Goal: Transaction & Acquisition: Purchase product/service

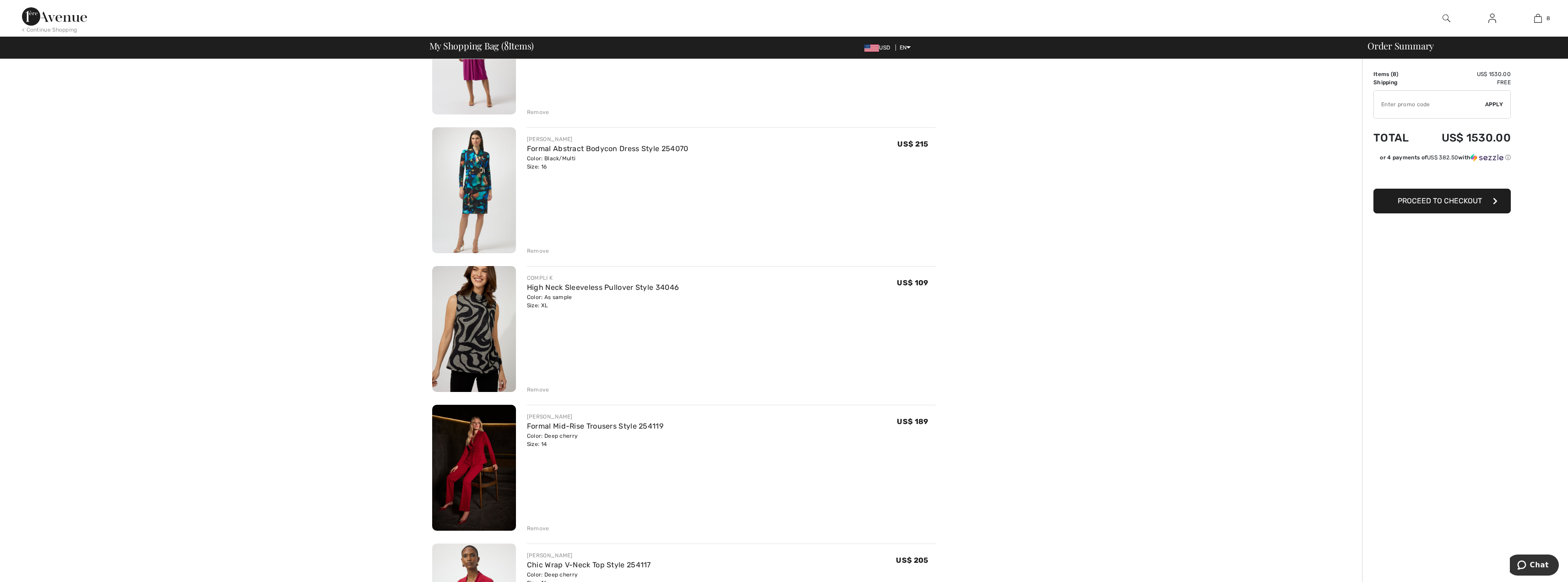
scroll to position [412, 0]
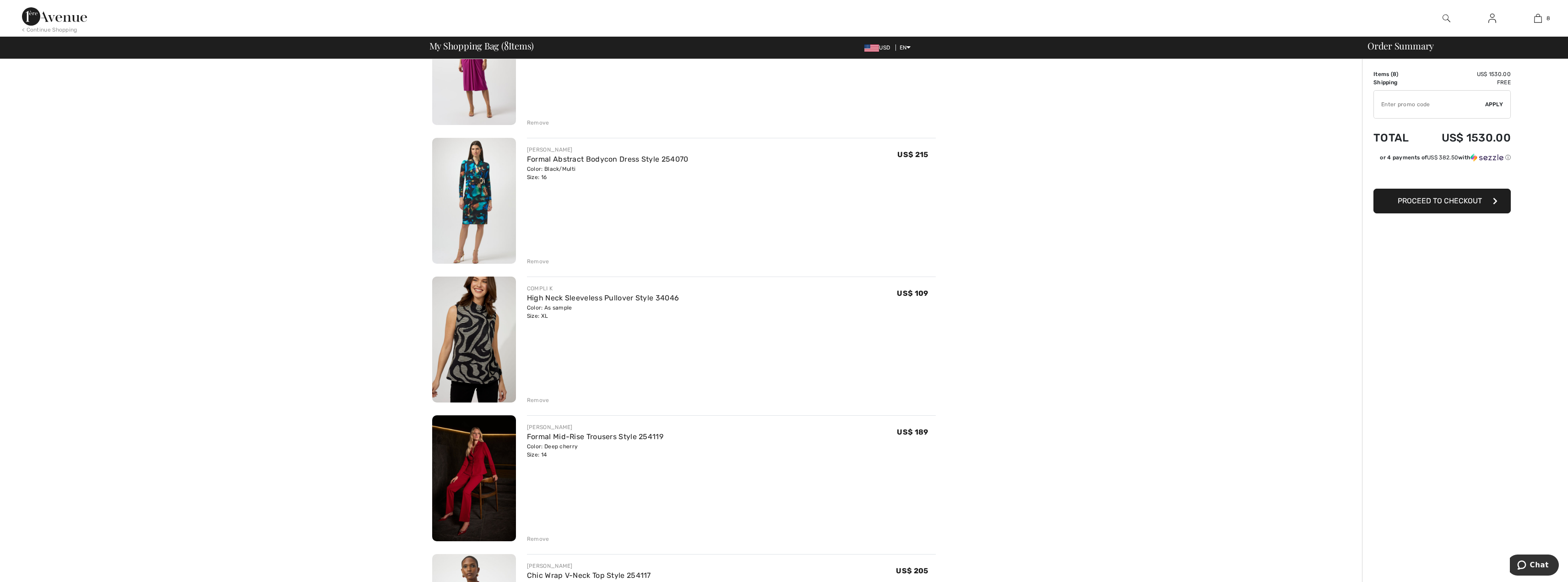
click at [534, 260] on div "Remove" at bounding box center [538, 261] width 23 height 8
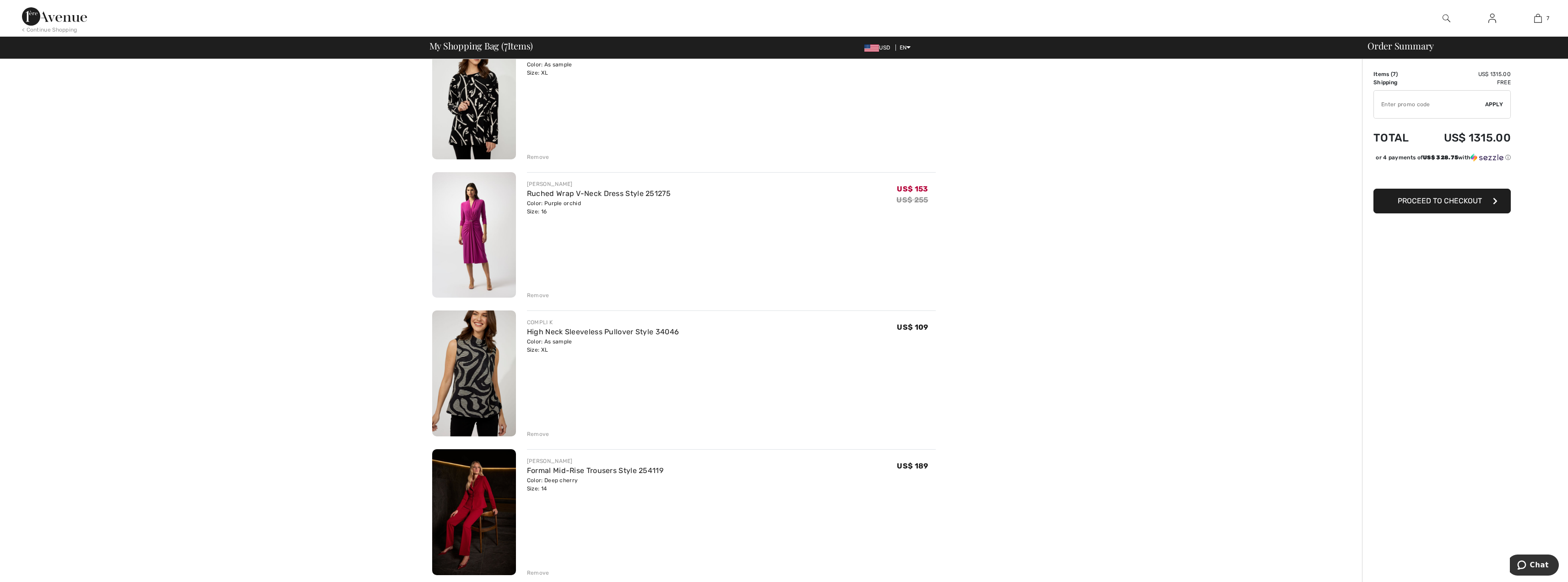
scroll to position [229, 0]
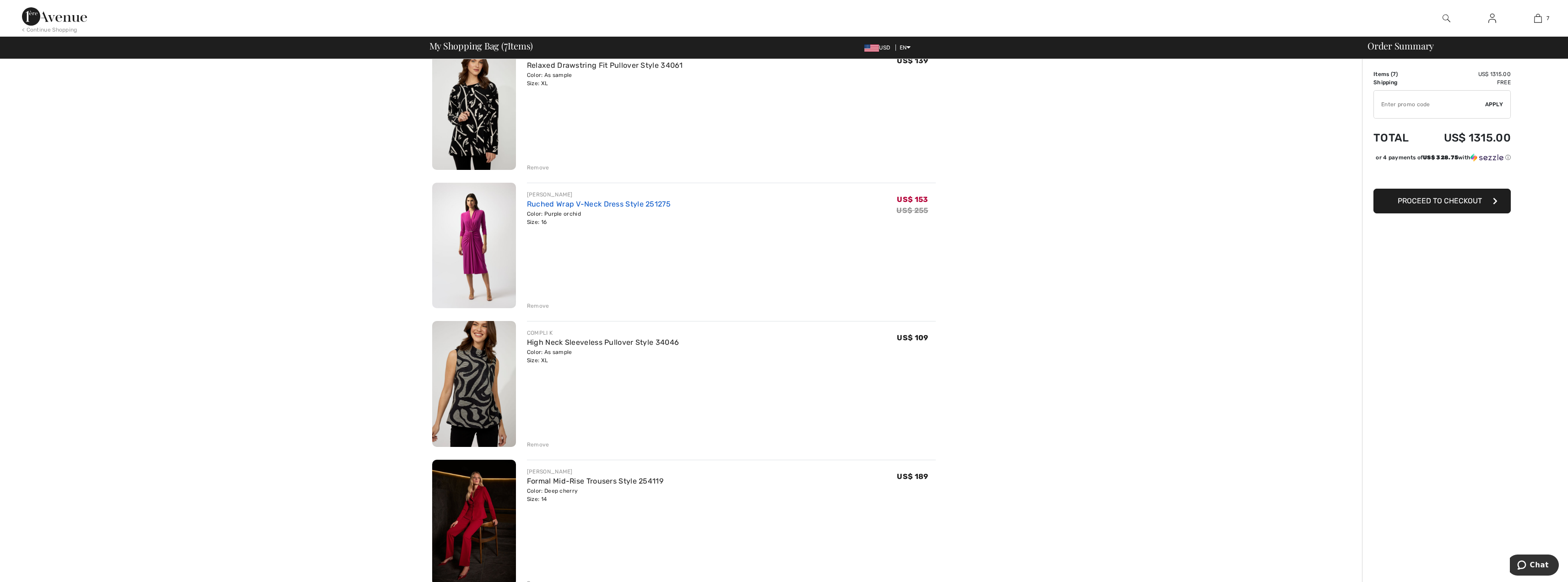
click at [540, 207] on link "Ruched Wrap V-Neck Dress Style 251275" at bounding box center [598, 204] width 144 height 9
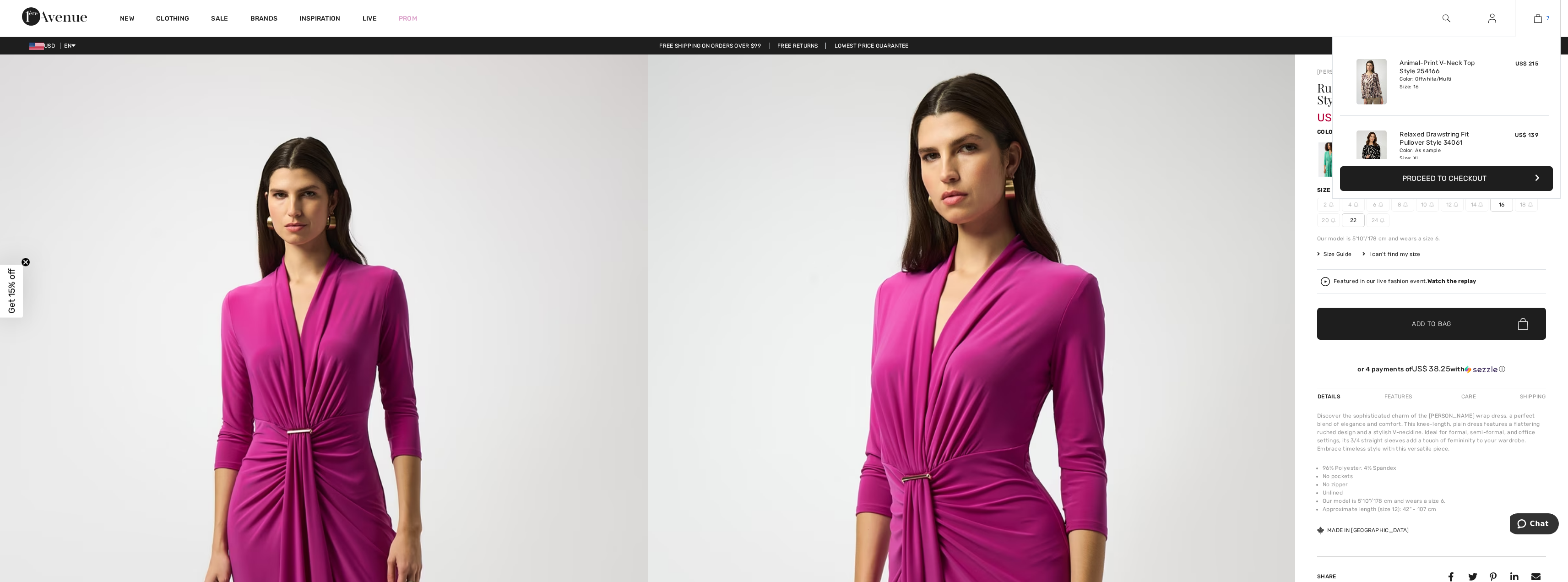
click at [1537, 18] on img at bounding box center [1537, 18] width 8 height 11
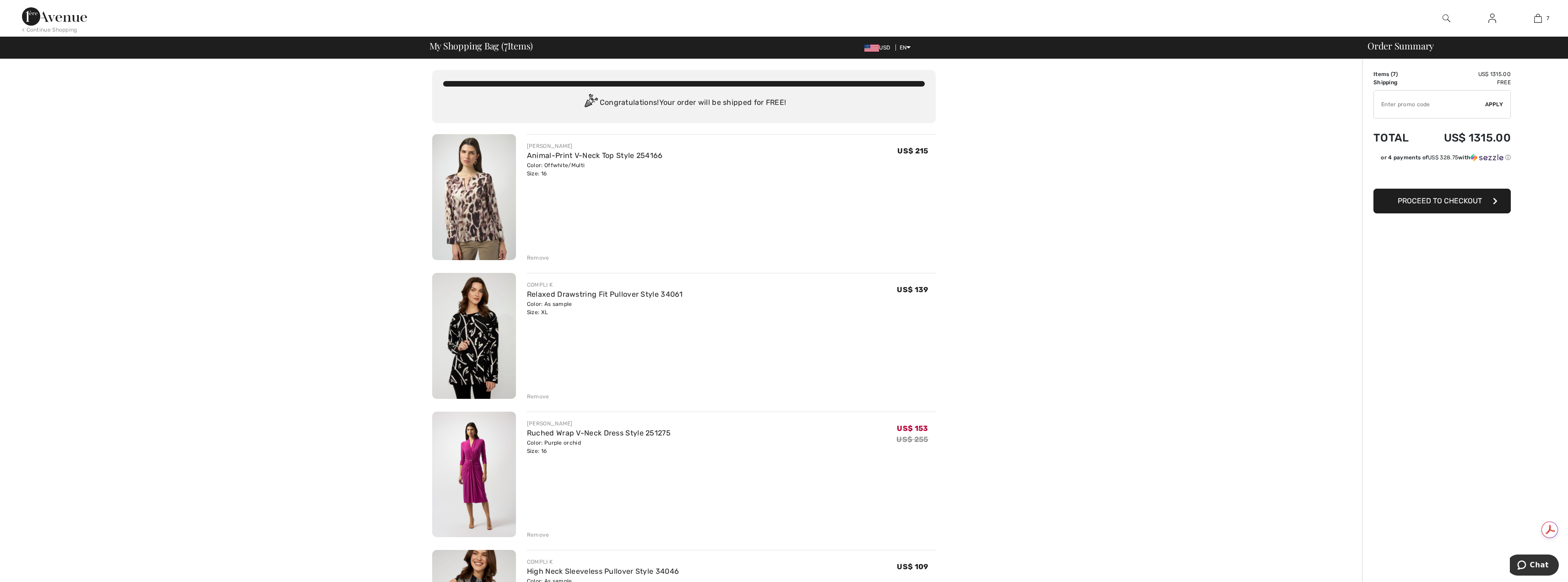
click at [537, 256] on div "Remove" at bounding box center [538, 257] width 23 height 8
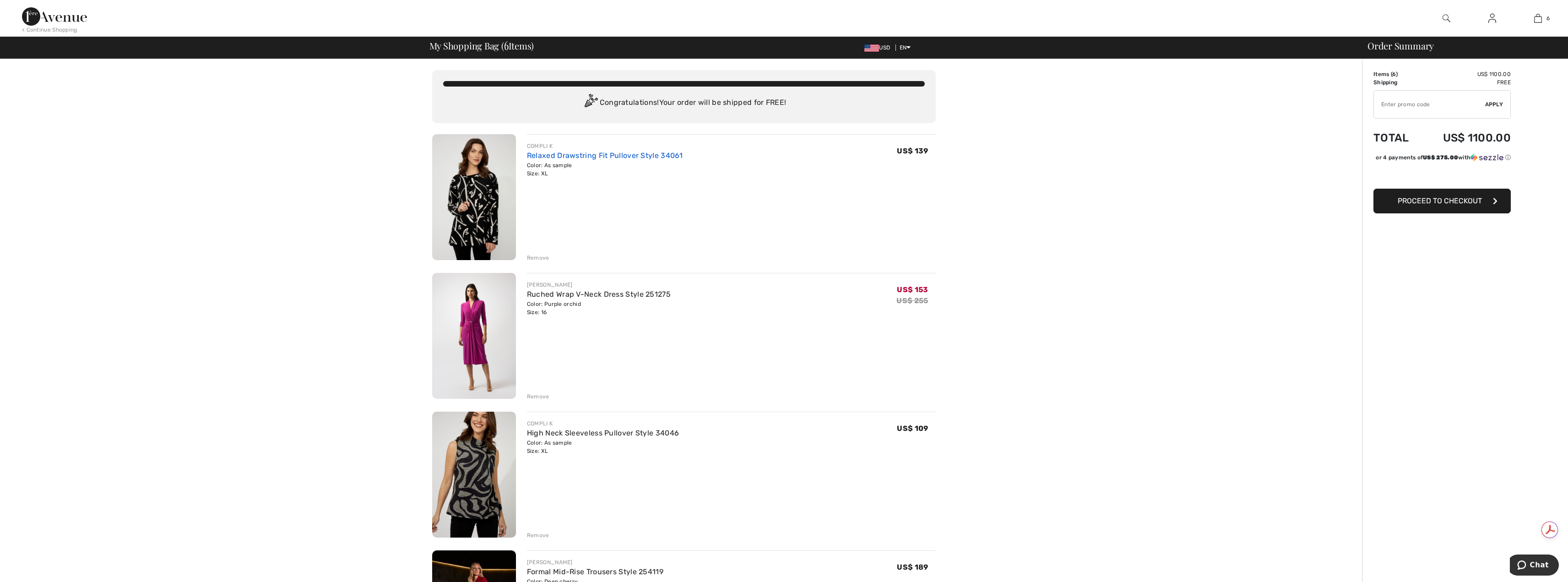
click at [544, 157] on link "Relaxed Drawstring Fit Pullover Style 34061" at bounding box center [605, 155] width 156 height 9
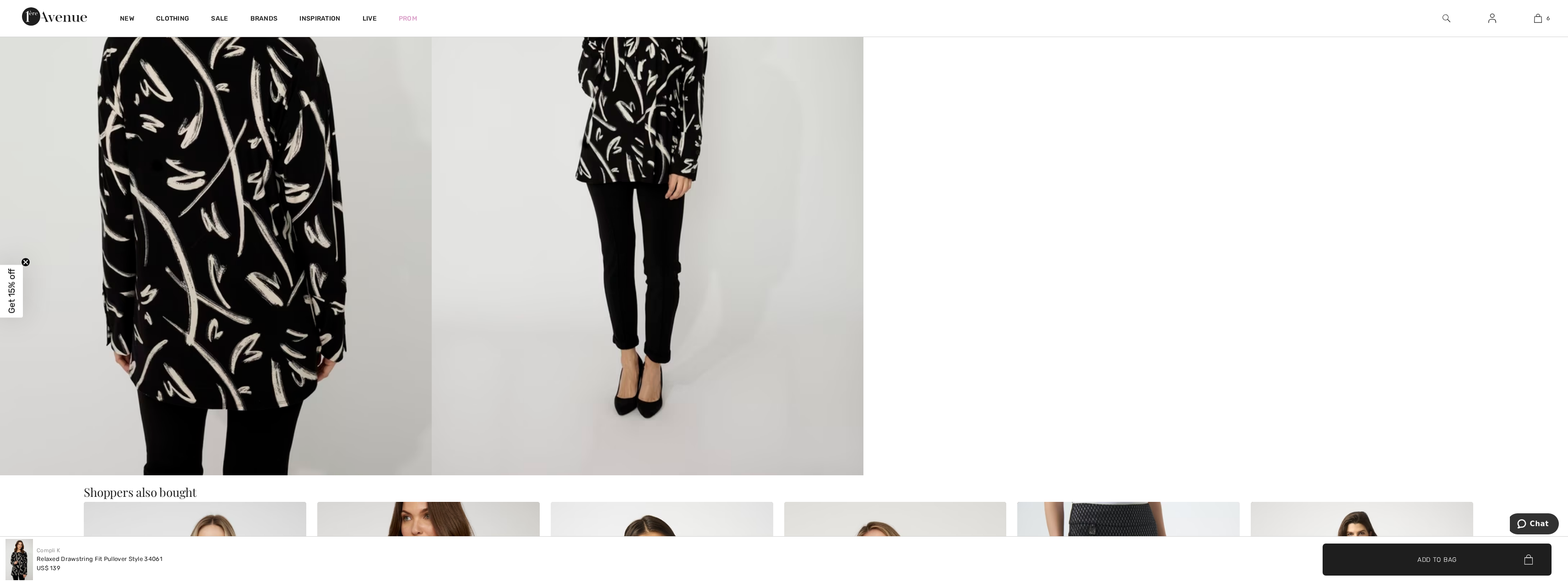
scroll to position [1144, 0]
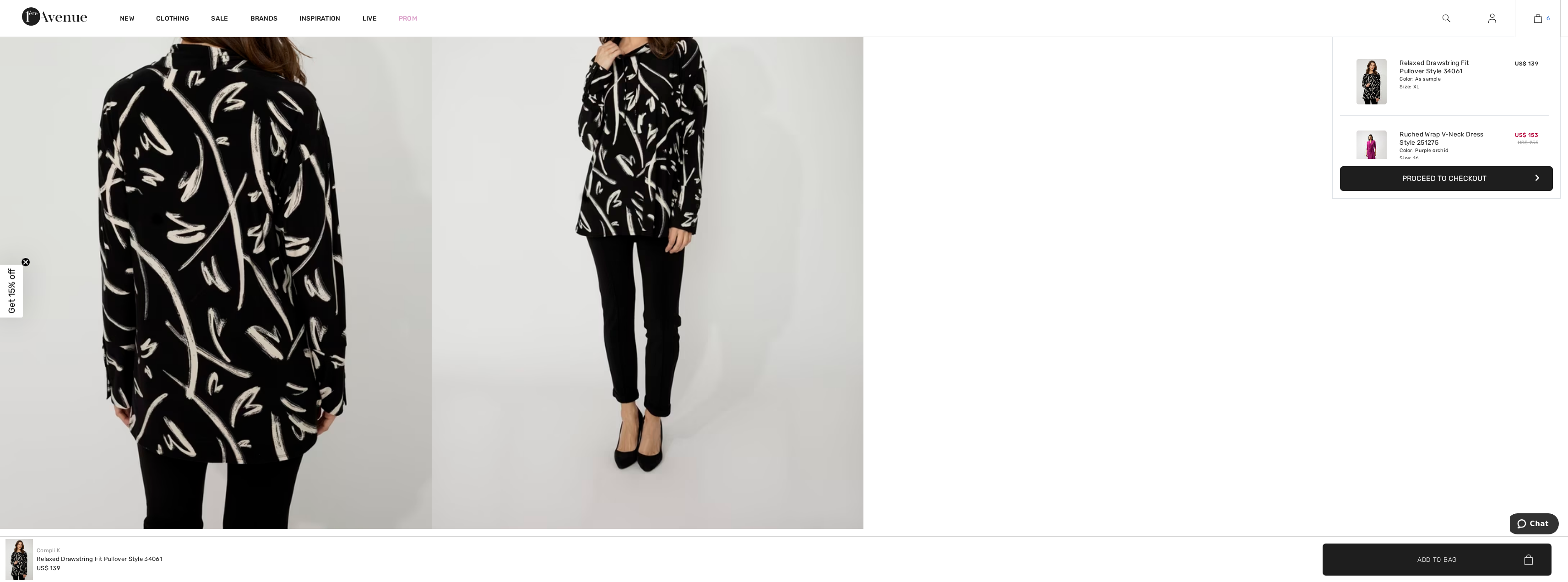
click at [1536, 21] on img at bounding box center [1537, 18] width 8 height 11
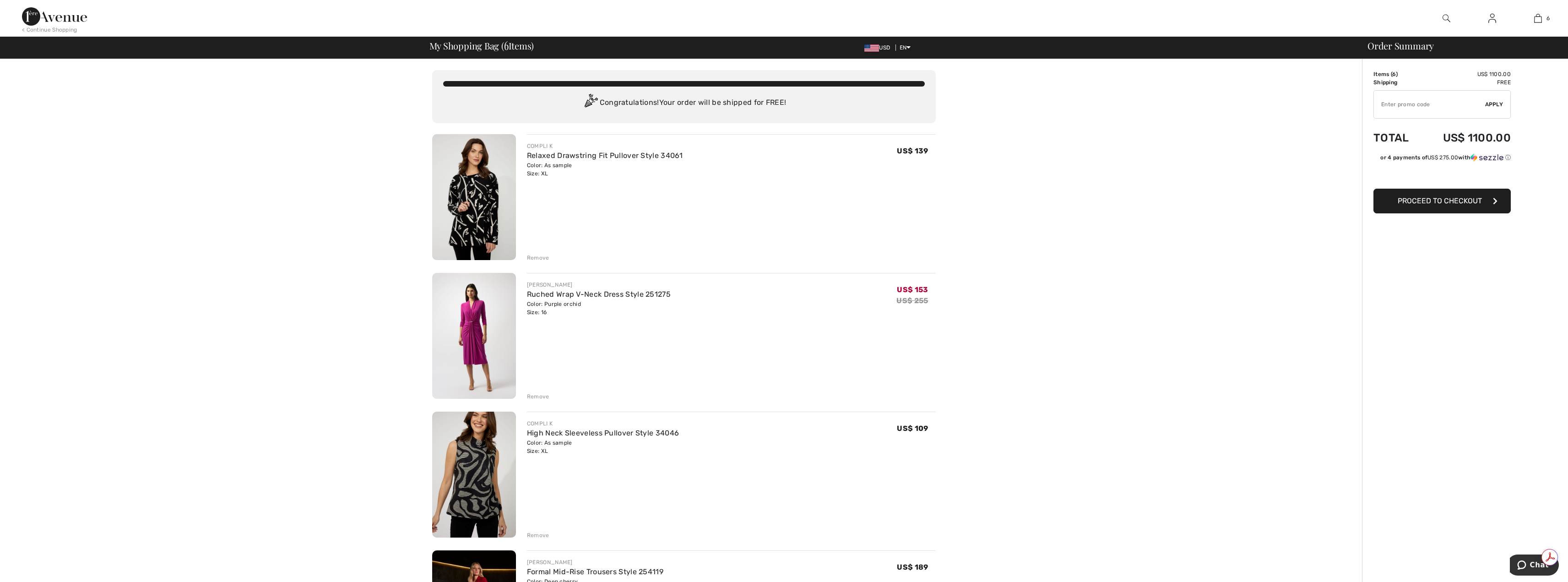
click at [544, 396] on div "Remove" at bounding box center [538, 396] width 23 height 8
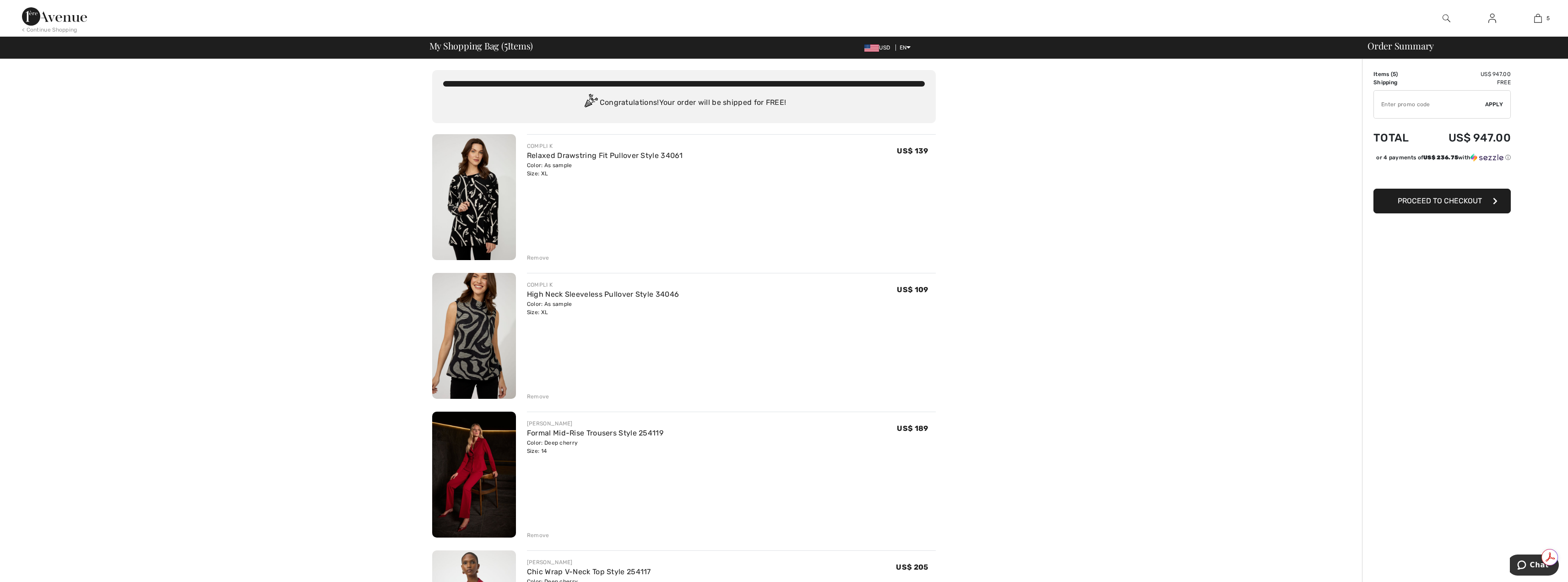
click at [537, 396] on div "Remove" at bounding box center [538, 396] width 23 height 8
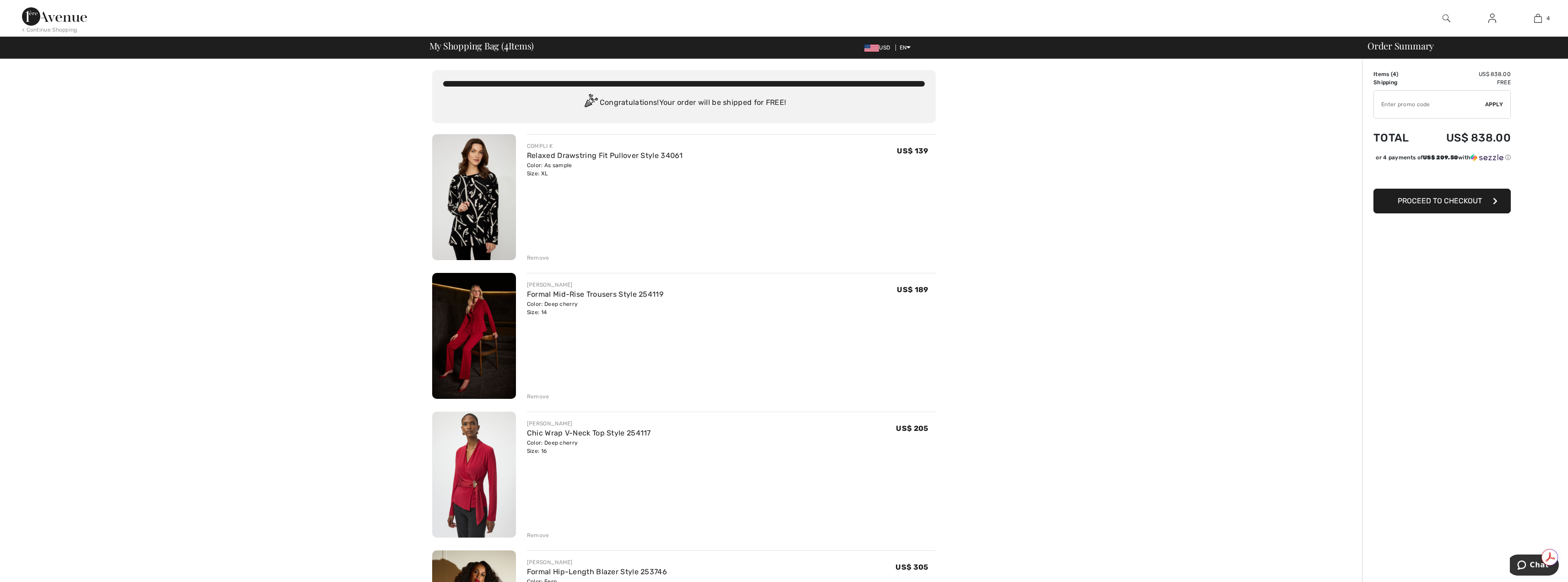
click at [537, 257] on div "Remove" at bounding box center [538, 257] width 23 height 8
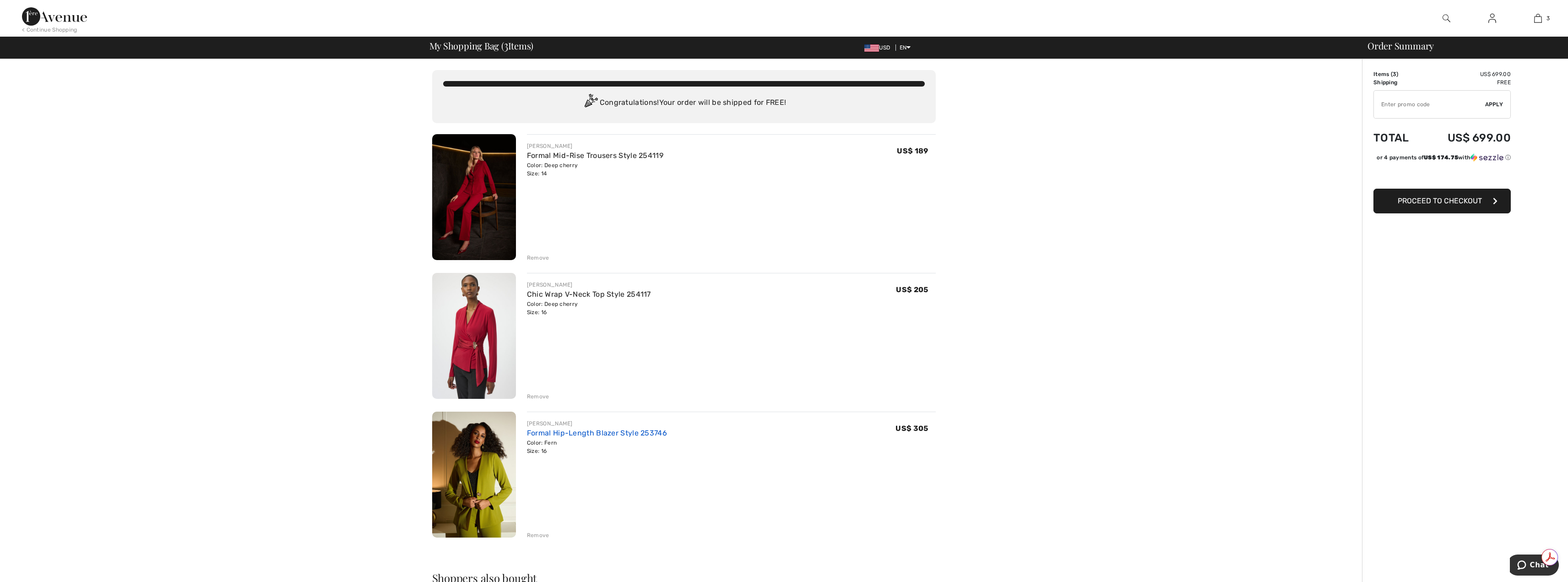
click at [579, 432] on link "Formal Hip-Length Blazer Style 253746" at bounding box center [597, 433] width 140 height 9
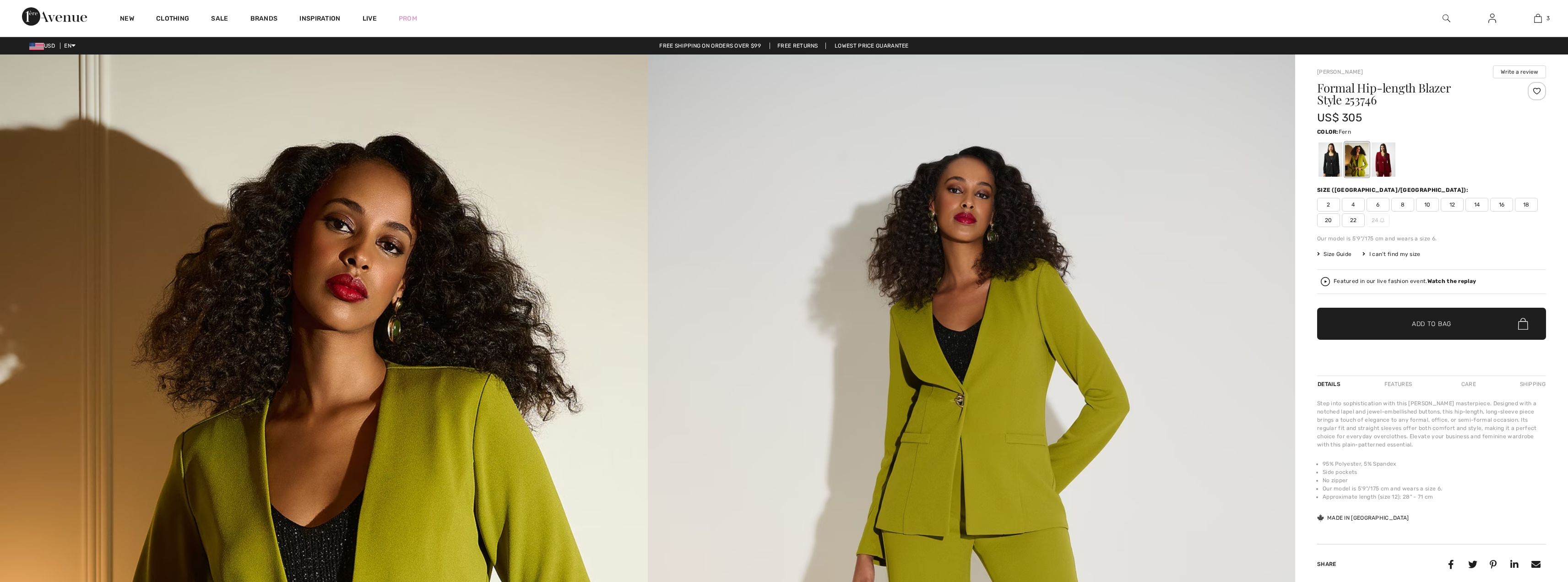
checkbox input "true"
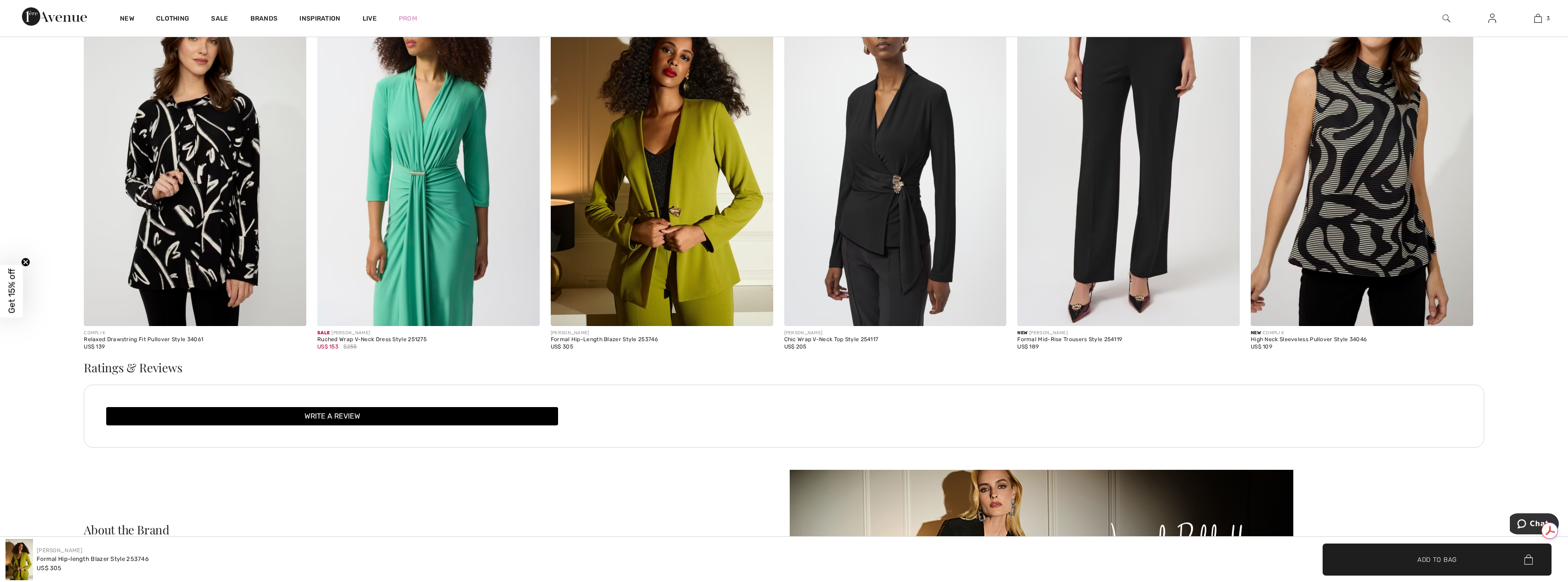
click at [613, 343] on div "Formal Hip-Length Blazer Style 253746" at bounding box center [662, 339] width 223 height 6
click at [658, 326] on img at bounding box center [662, 159] width 223 height 334
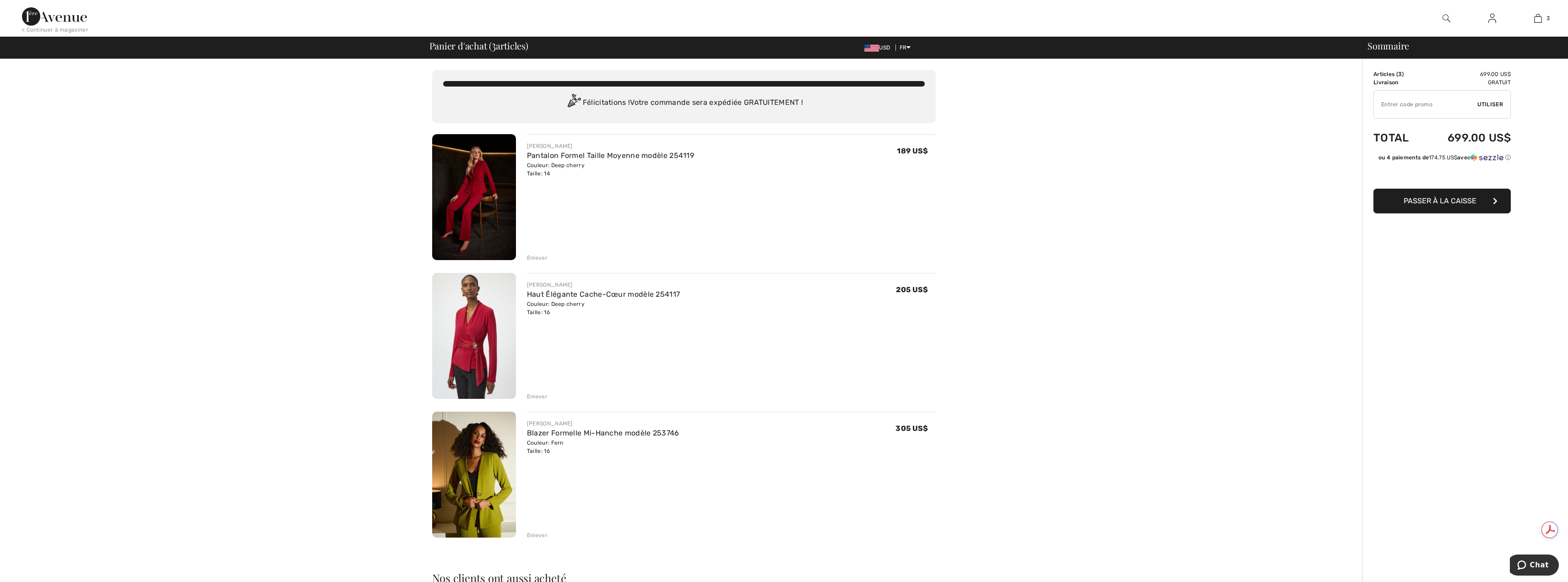
click at [598, 249] on div "JOSEPH RIBKOFF Pantalon Formel Taille Moyenne modèle 254119 Couleur: Deep cherr…" at bounding box center [731, 197] width 409 height 128
click at [1444, 17] on img at bounding box center [1446, 18] width 8 height 11
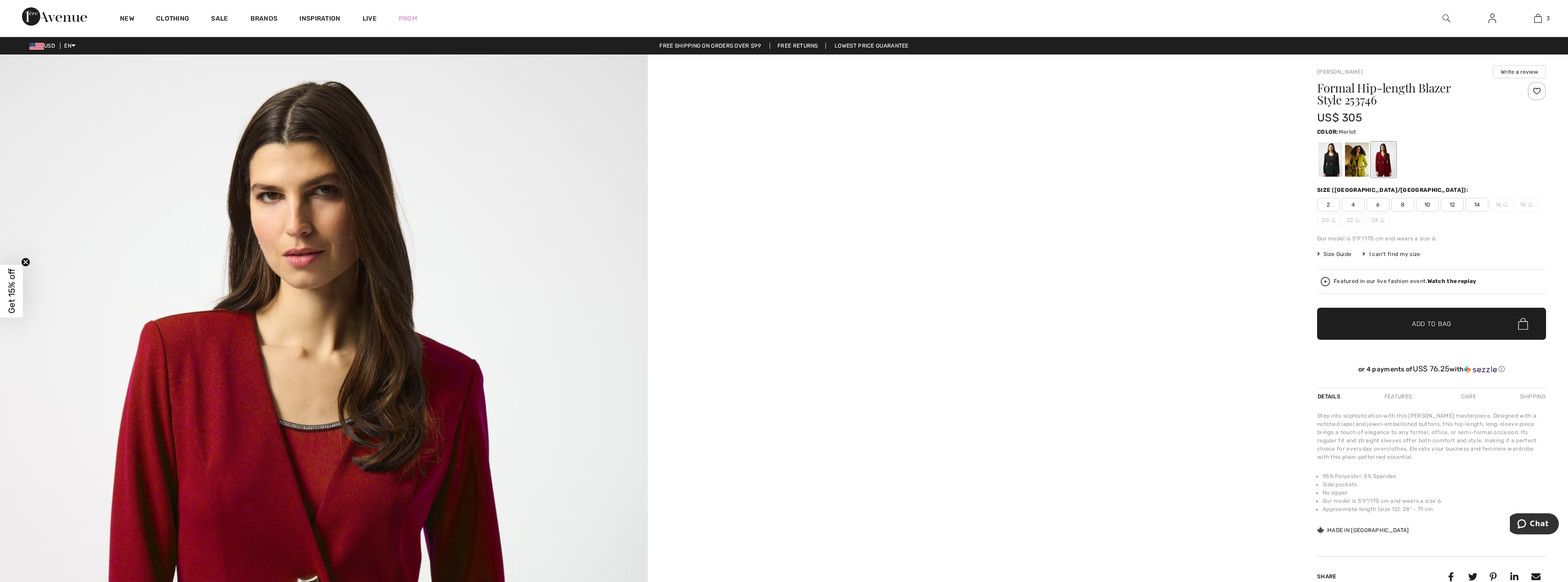
click at [1380, 159] on div at bounding box center [1383, 160] width 24 height 34
click at [1443, 18] on img at bounding box center [1446, 18] width 8 height 11
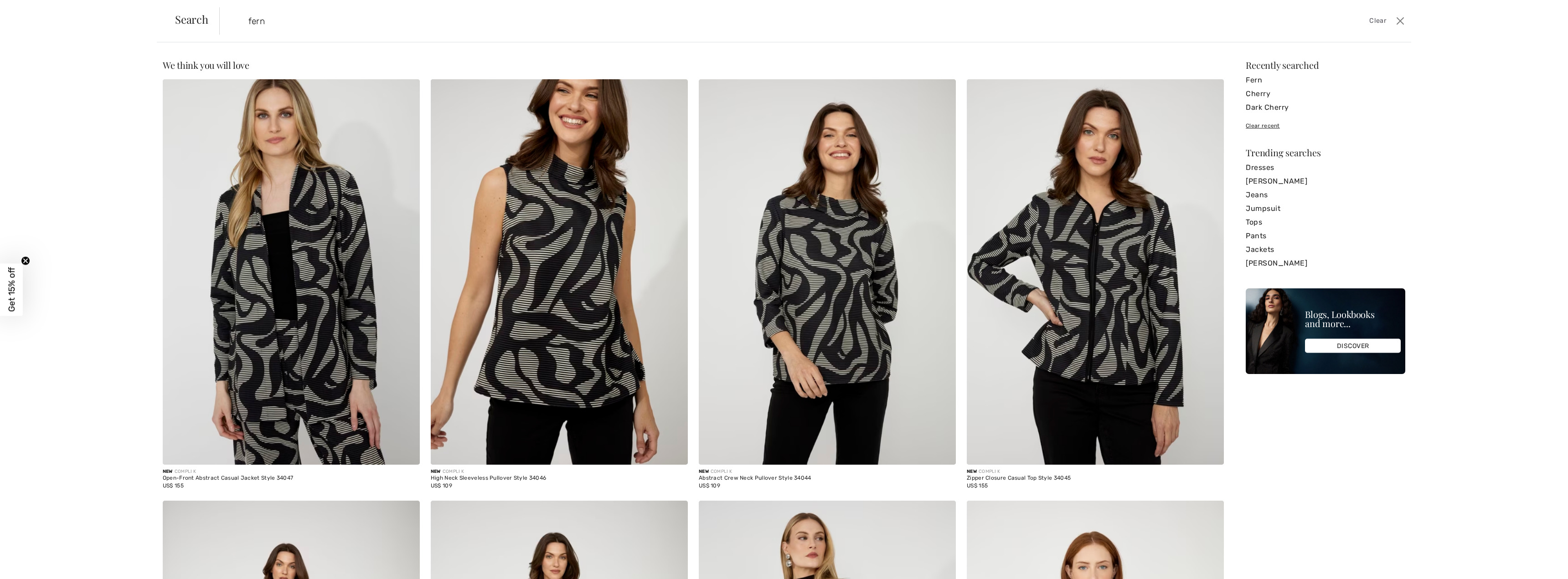
type input "fern"
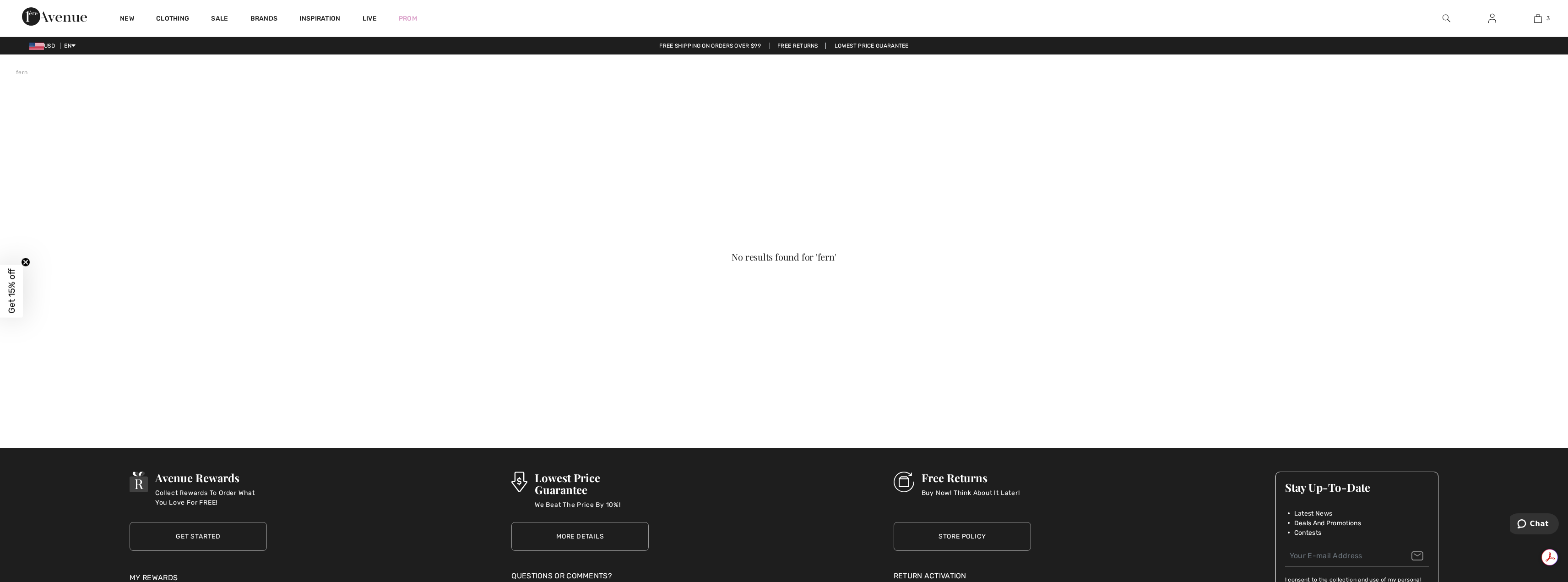
click at [1444, 19] on img at bounding box center [1446, 18] width 8 height 11
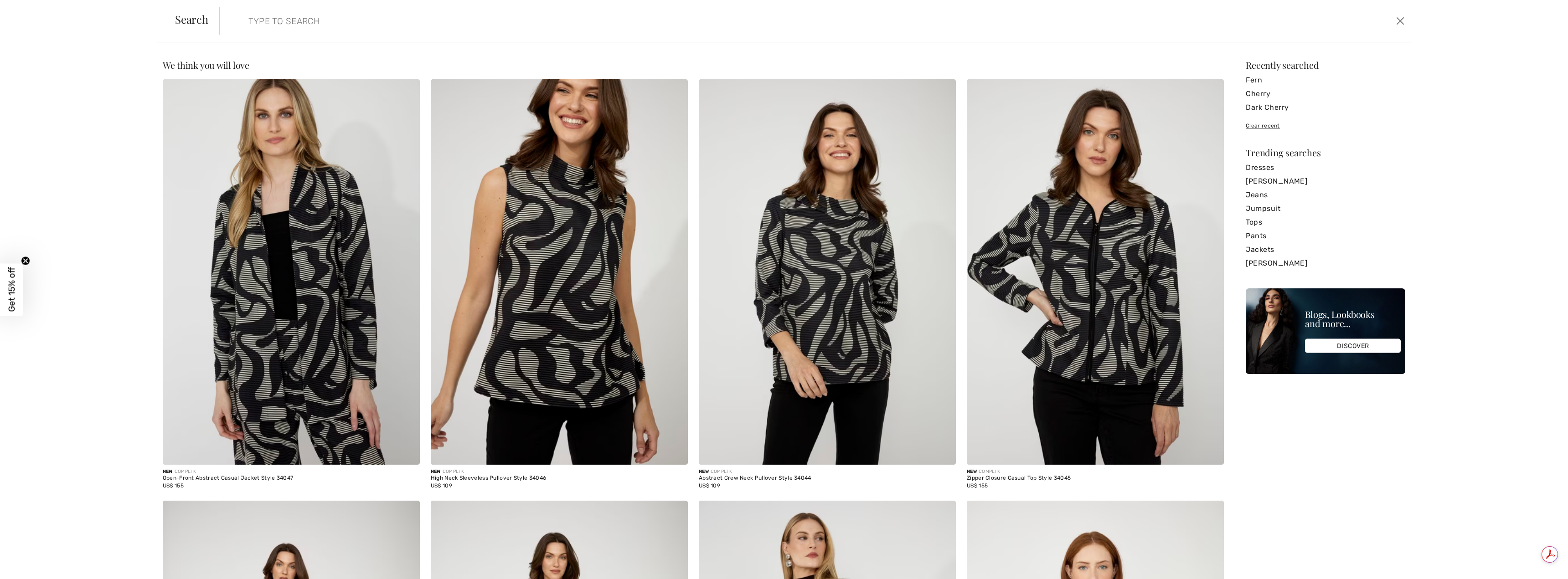
click at [360, 26] on input "search" at bounding box center [673, 21] width 864 height 27
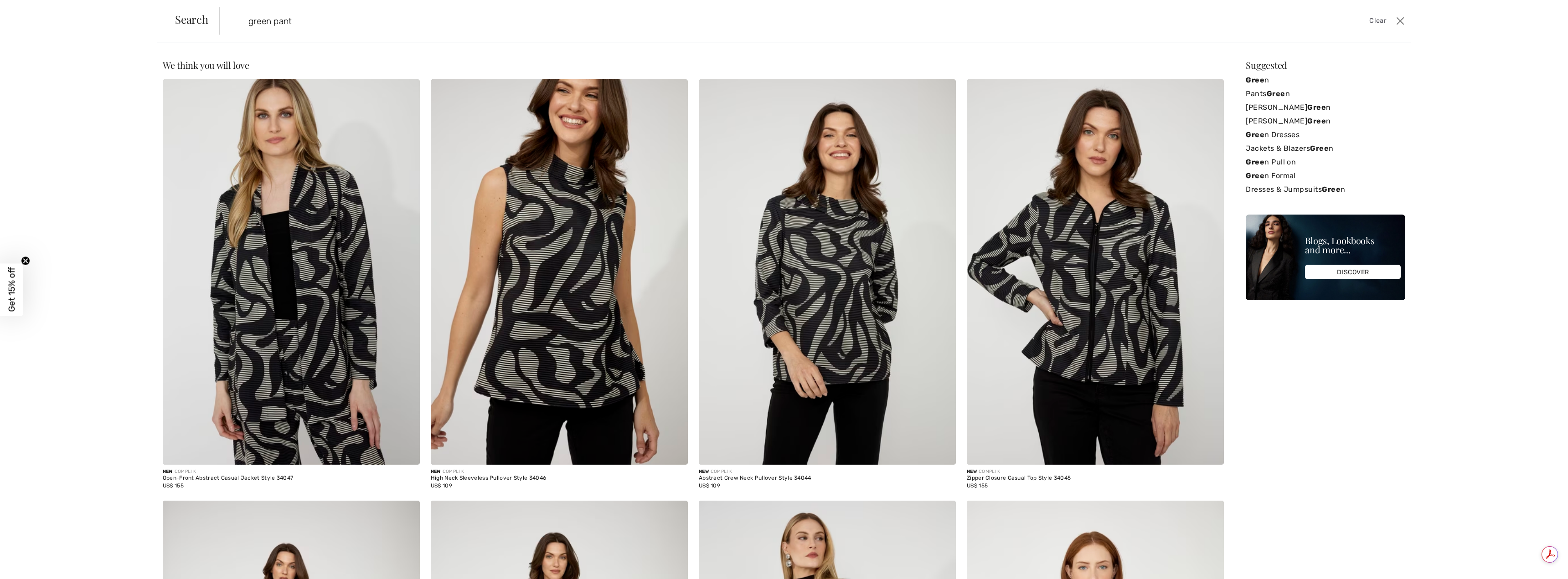
type input "green pant"
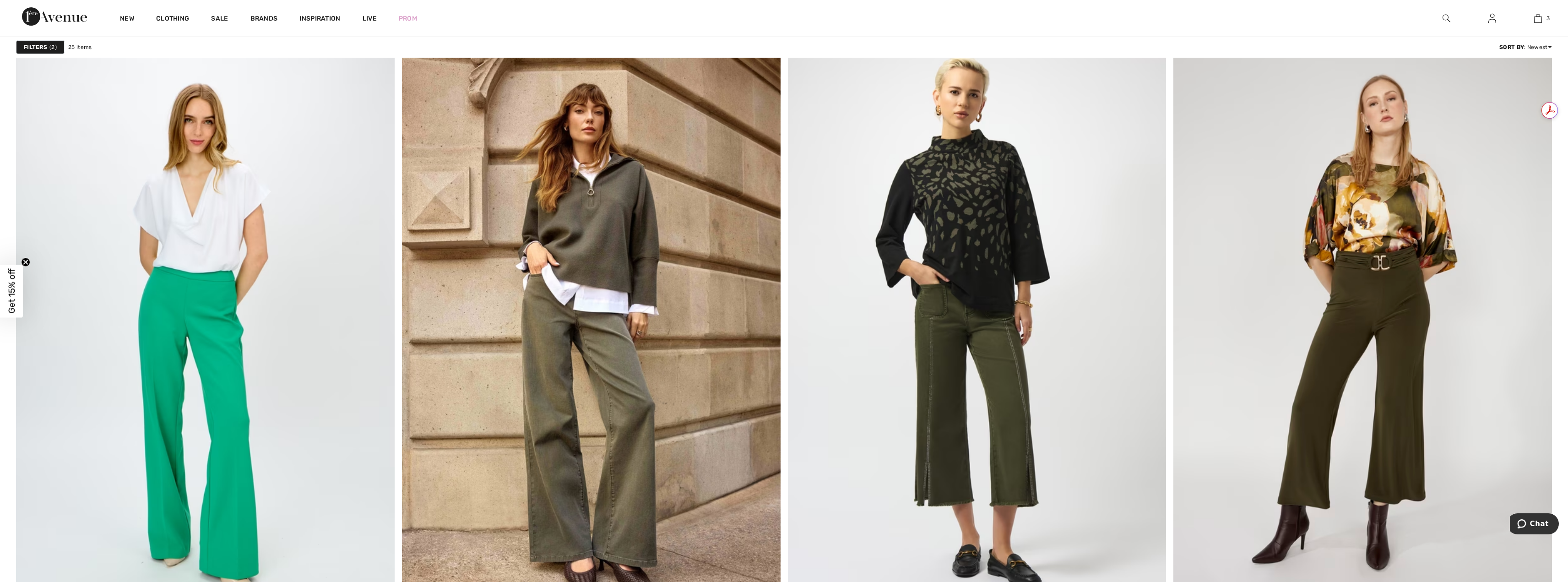
scroll to position [1314, 0]
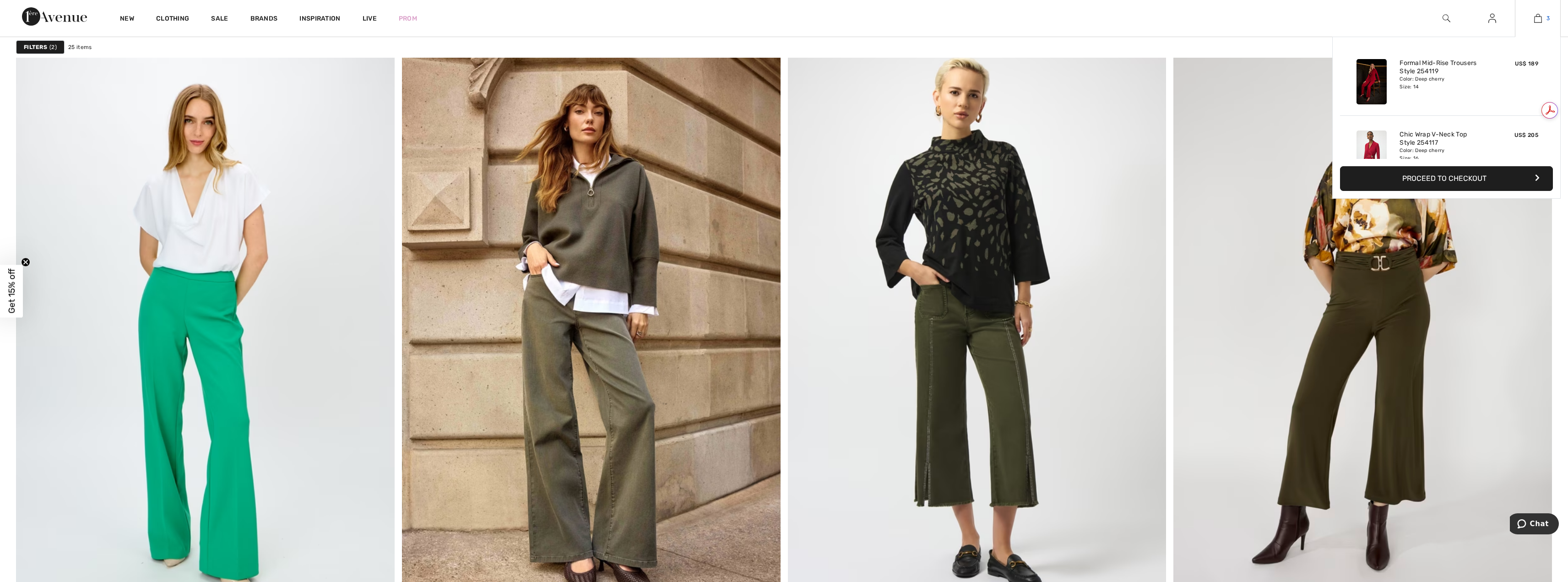
click at [1539, 17] on img at bounding box center [1537, 18] width 8 height 11
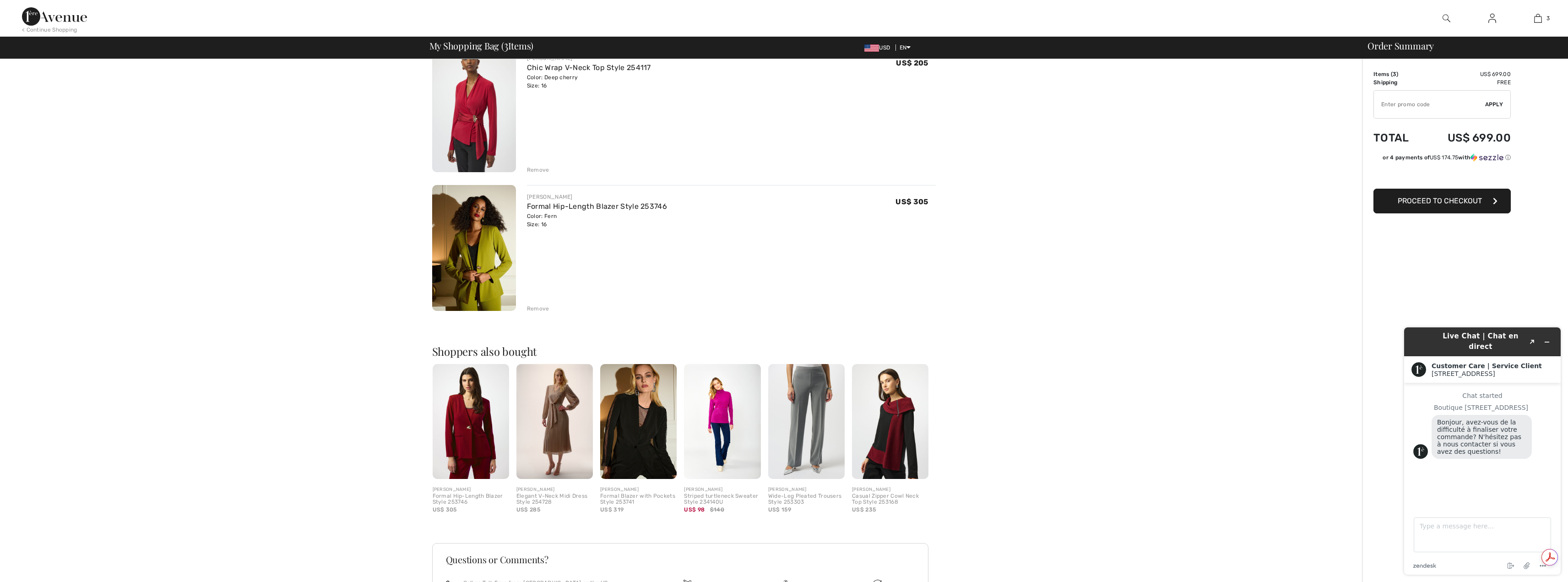
scroll to position [229, 0]
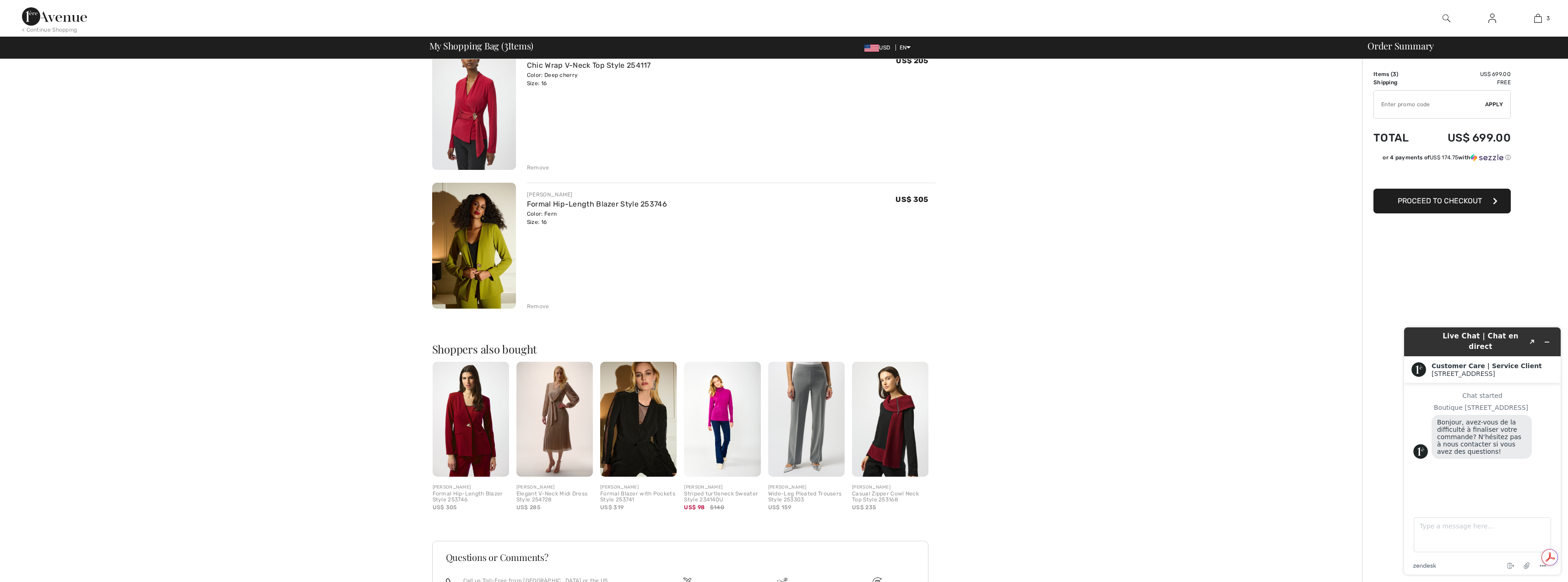
click at [542, 307] on div "Remove" at bounding box center [538, 306] width 23 height 8
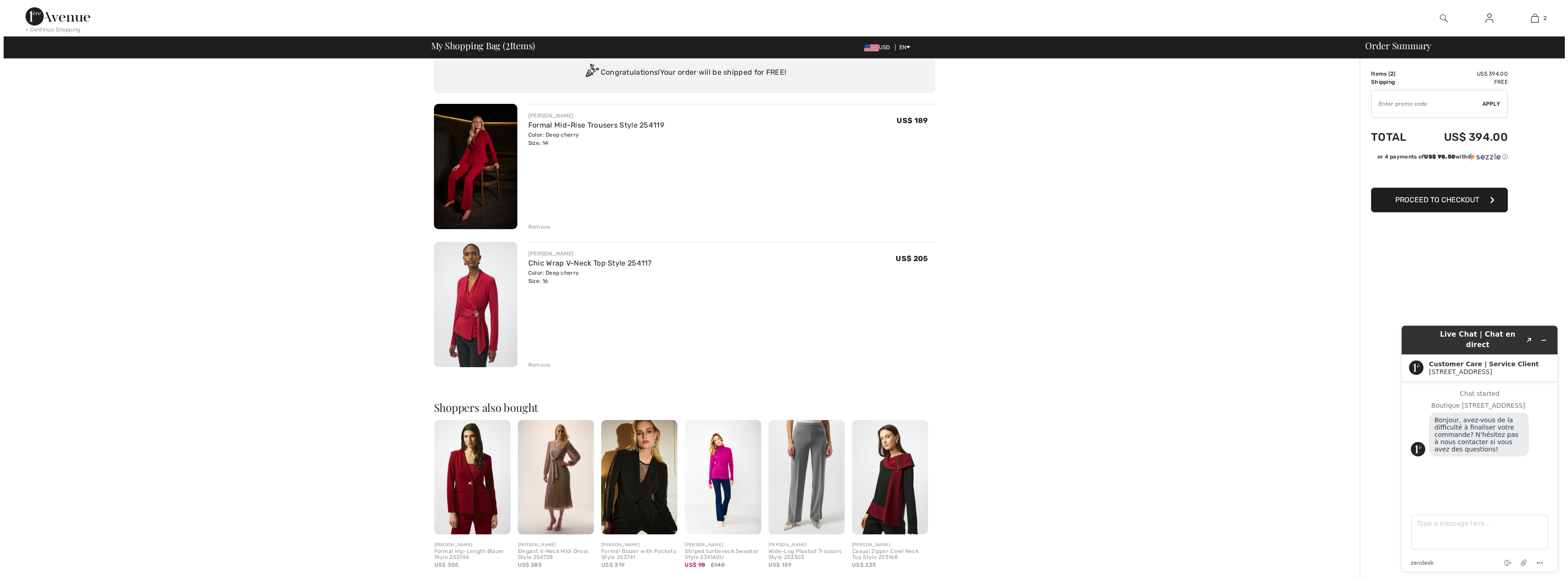
scroll to position [0, 0]
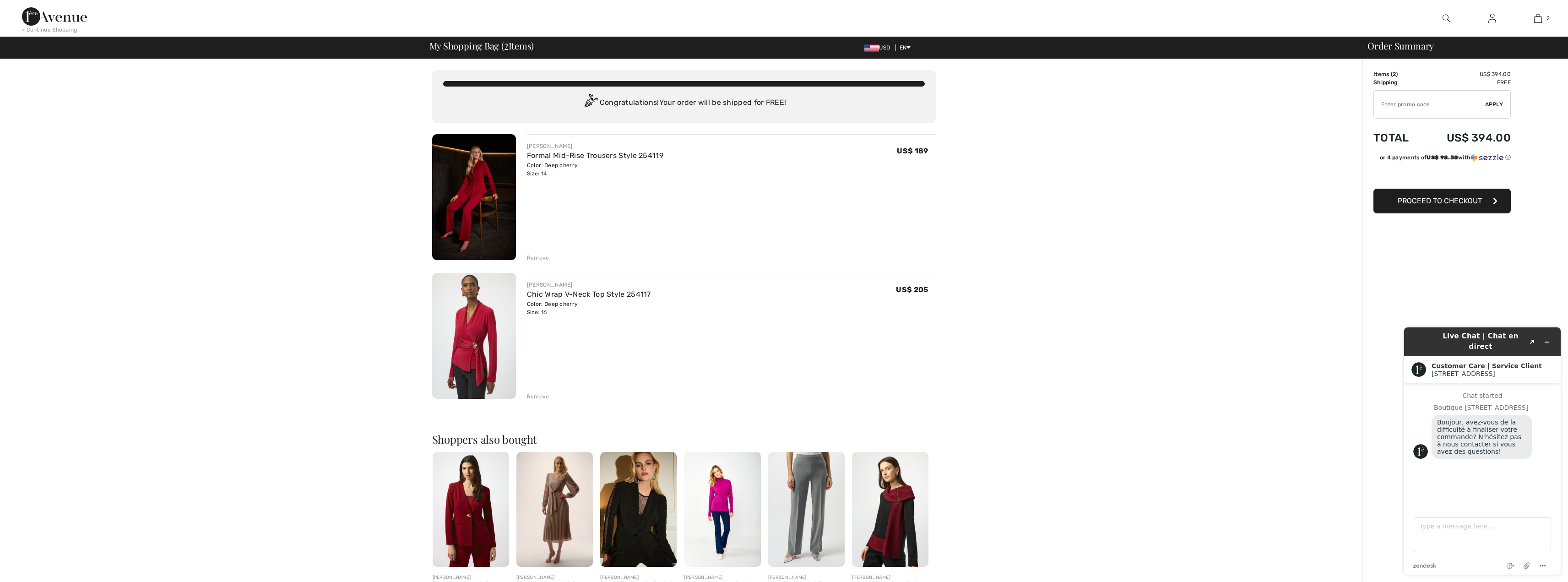
click at [1444, 17] on img at bounding box center [1446, 18] width 8 height 11
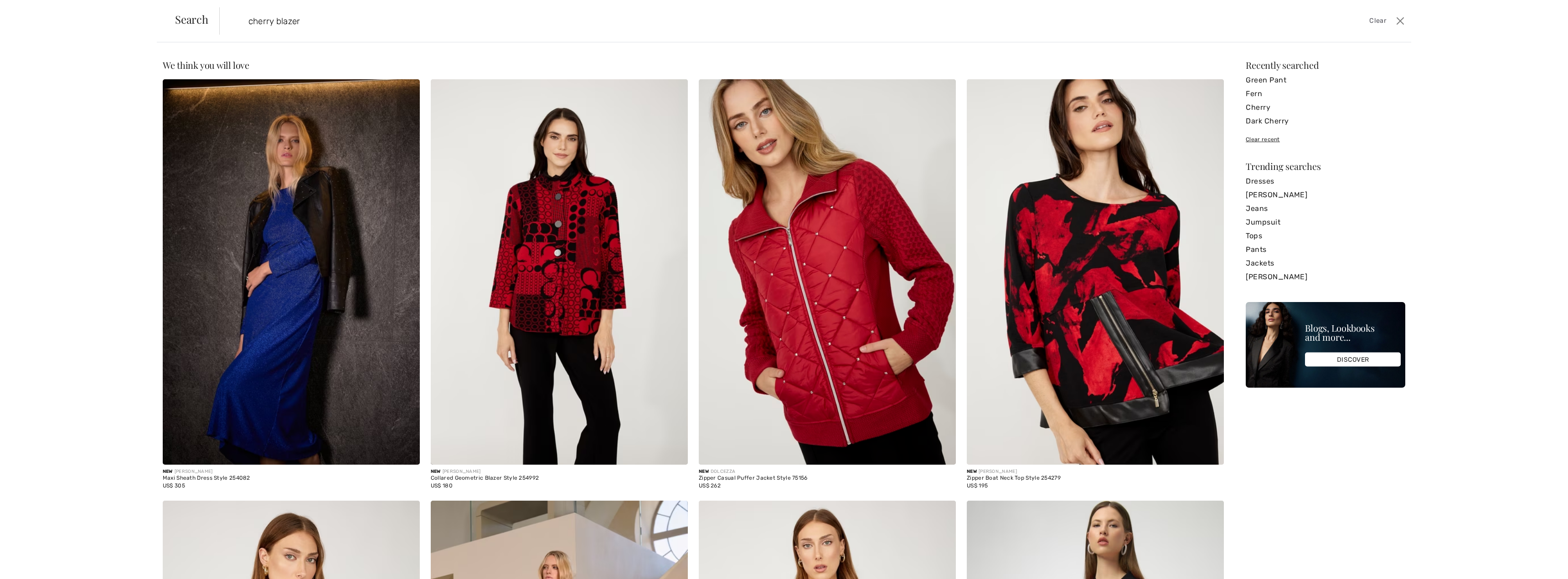
type input "cherry blazer"
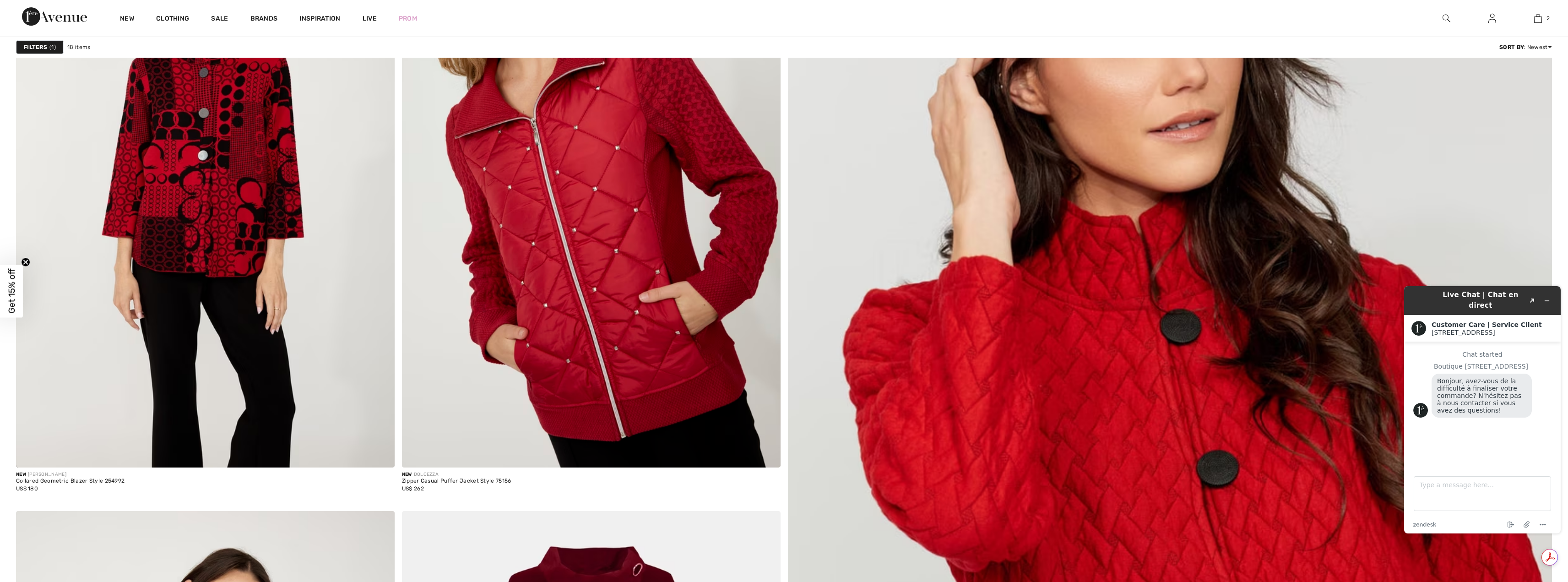
scroll to position [229, 0]
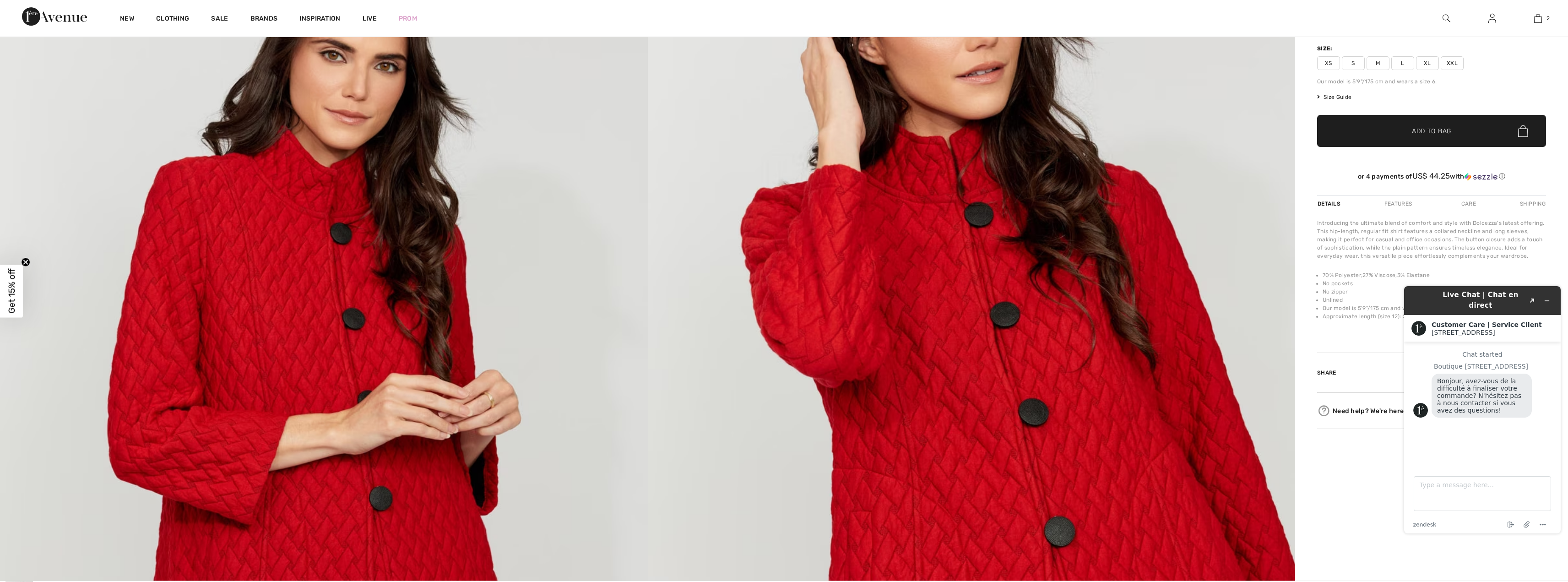
scroll to position [92, 0]
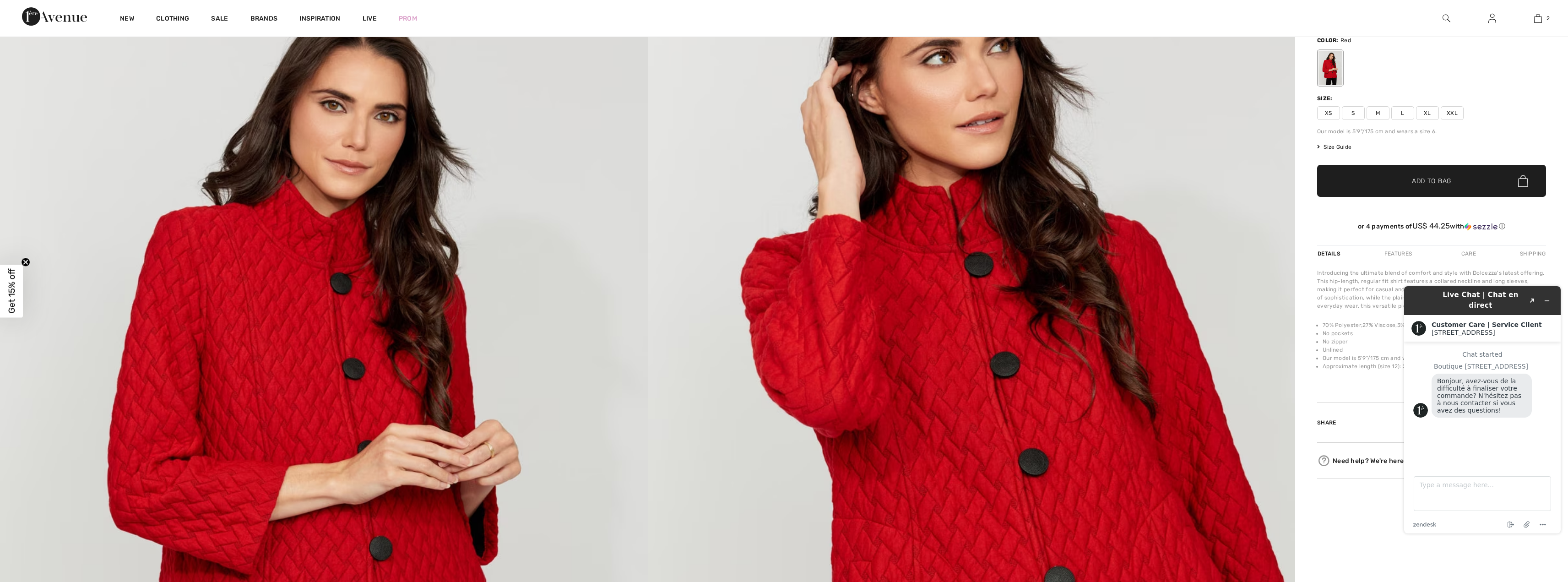
click at [1424, 113] on span "XL" at bounding box center [1427, 113] width 23 height 13
click at [1391, 180] on span "✔ Added to Bag" at bounding box center [1417, 181] width 56 height 10
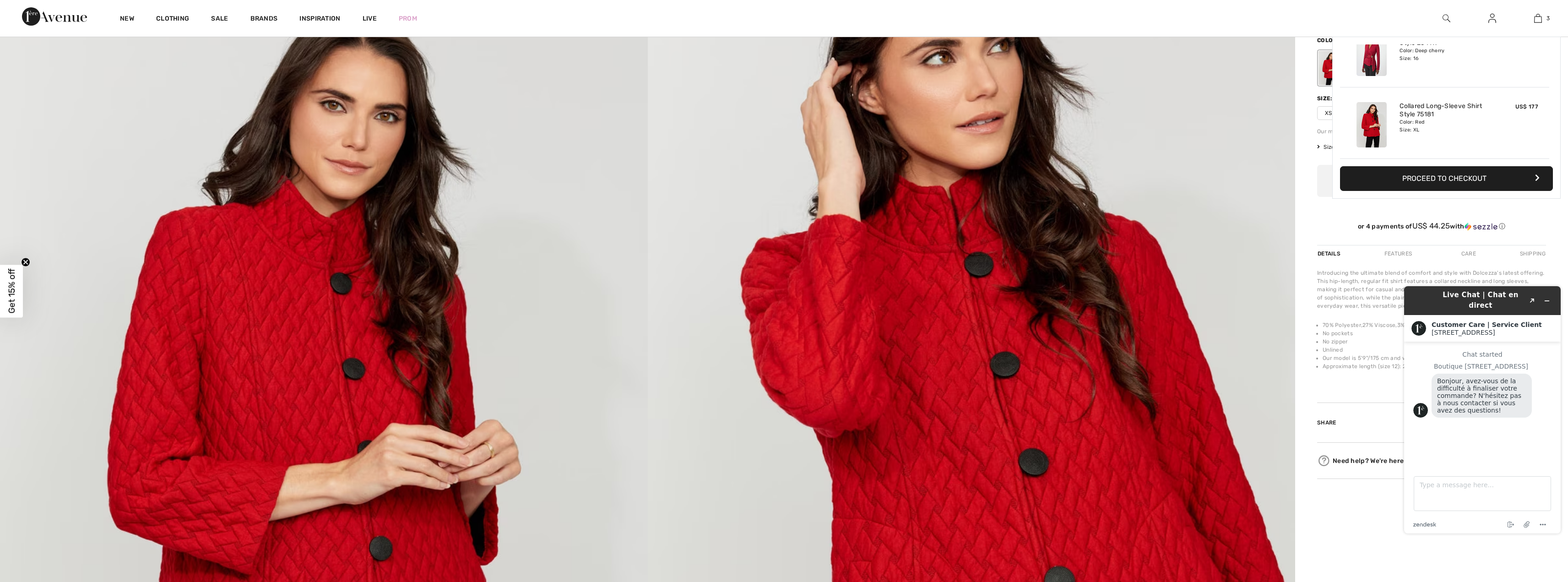
scroll to position [0, 0]
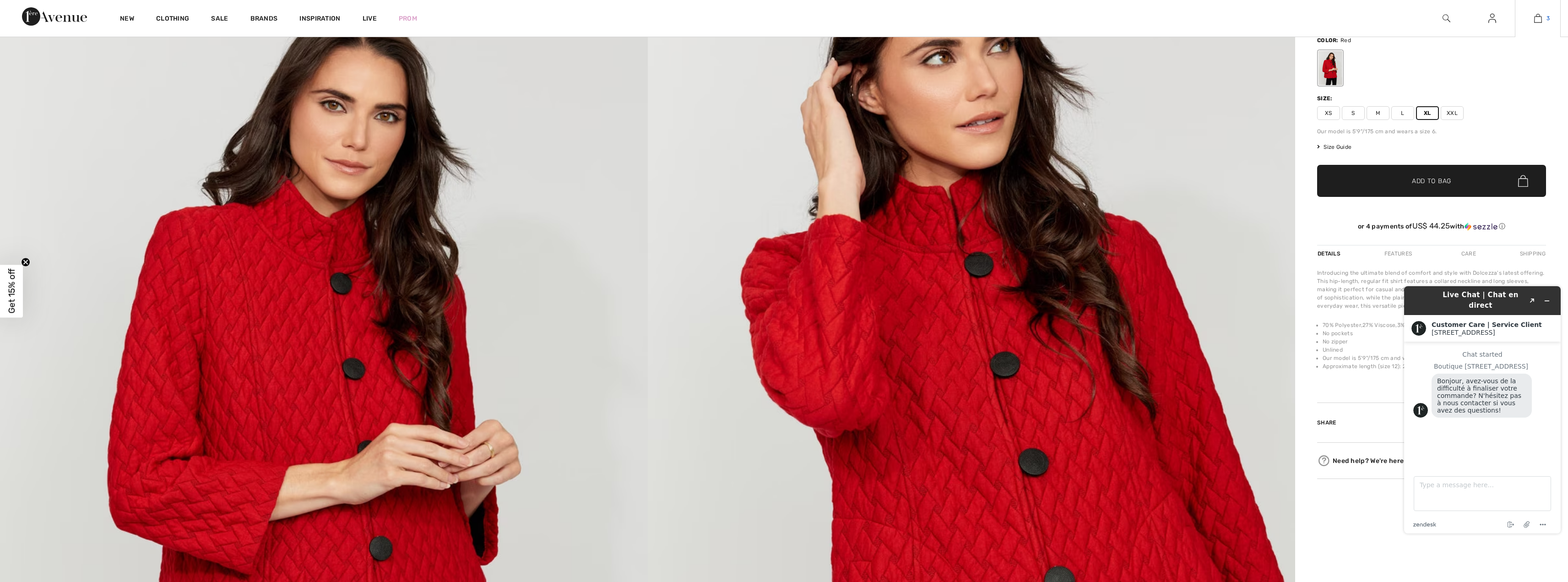
click at [1537, 17] on img at bounding box center [1537, 18] width 8 height 11
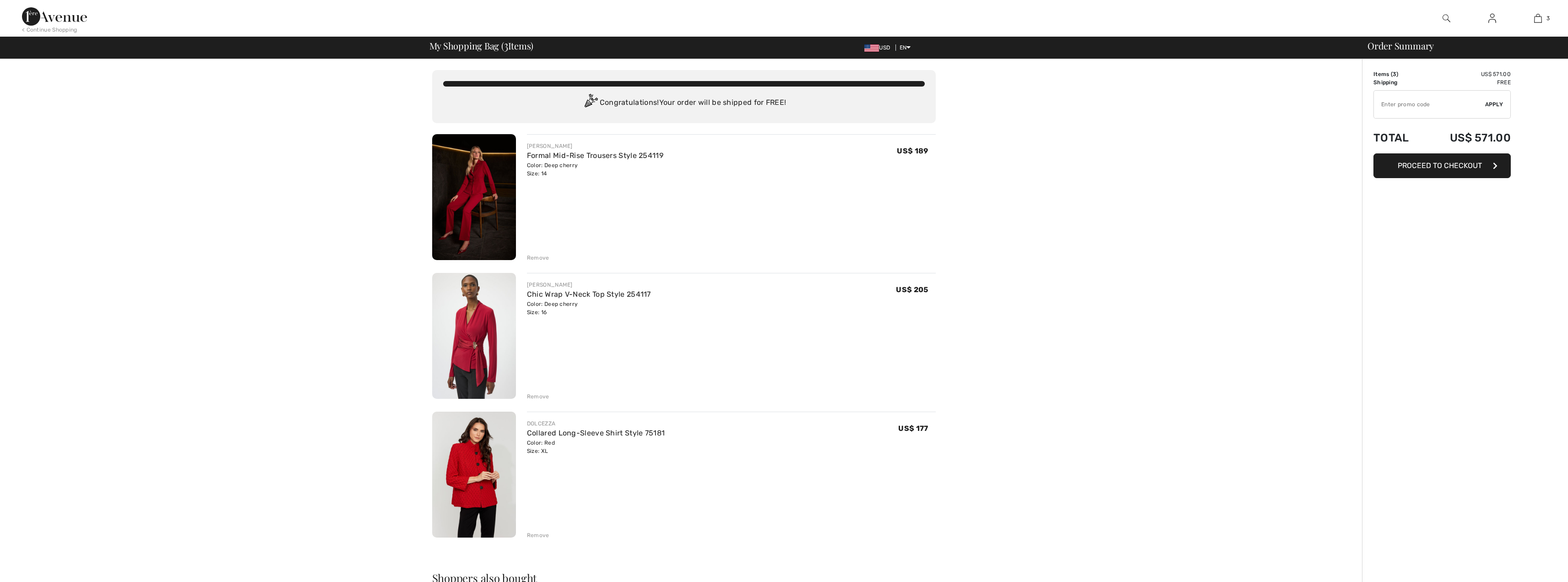
checkbox input "true"
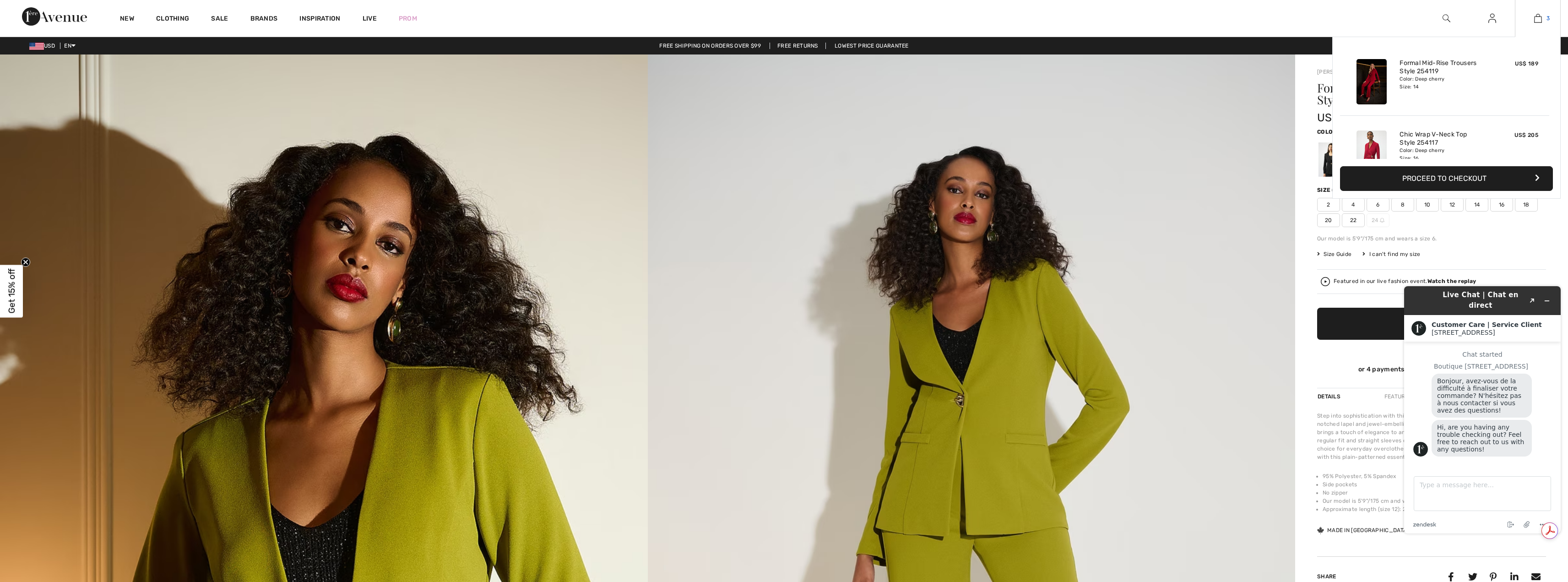
click at [1542, 18] on link "3" at bounding box center [1537, 18] width 45 height 11
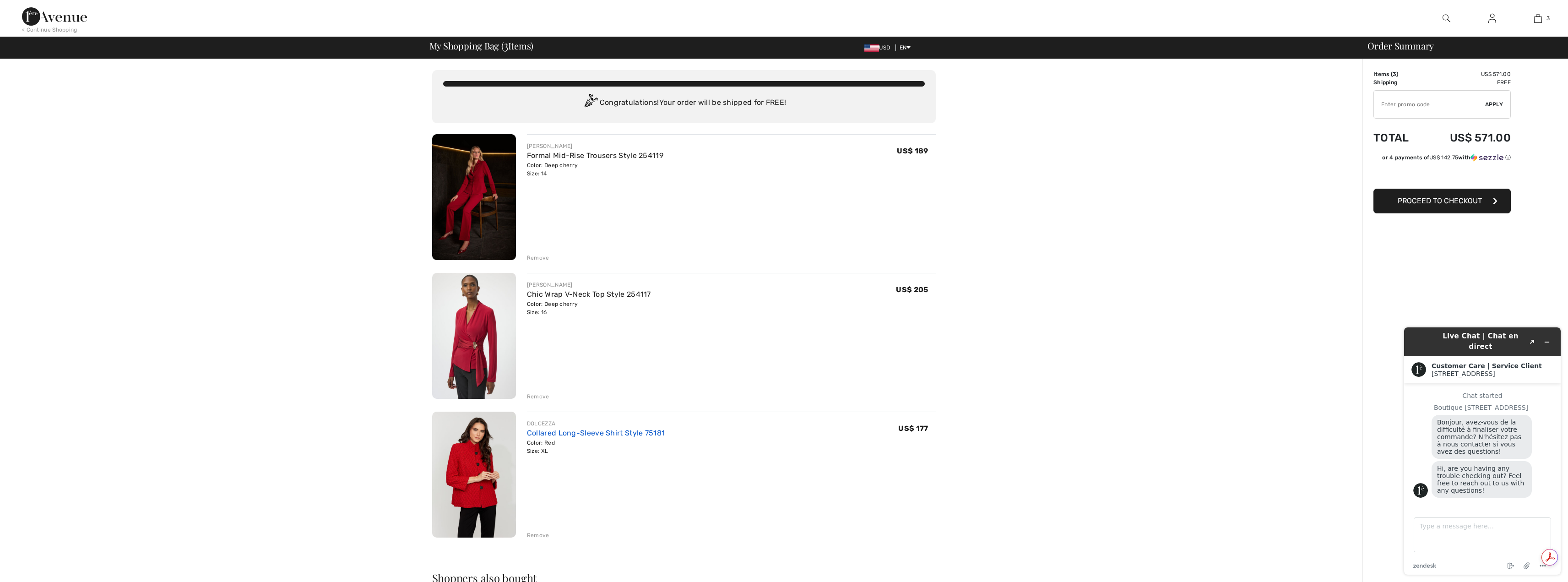
click at [565, 434] on link "Collared Long-Sleeve Shirt Style 75181" at bounding box center [595, 433] width 138 height 9
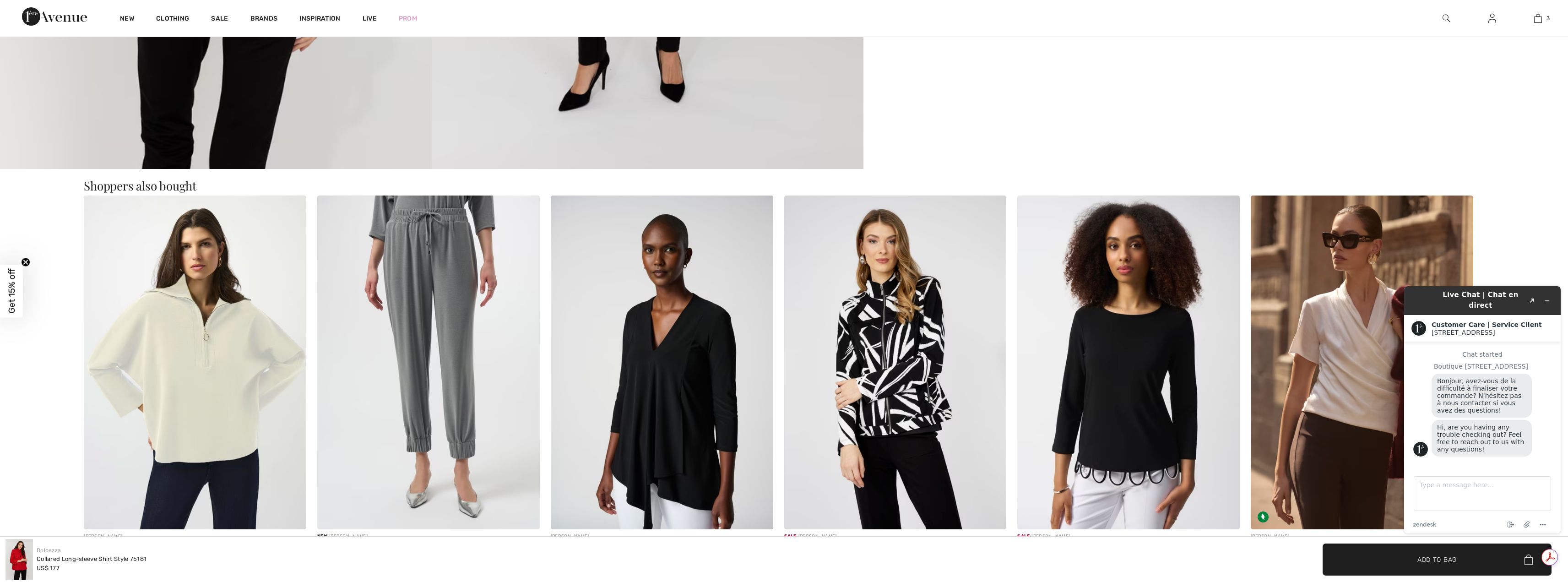
scroll to position [1556, 0]
